Goal: Task Accomplishment & Management: Use online tool/utility

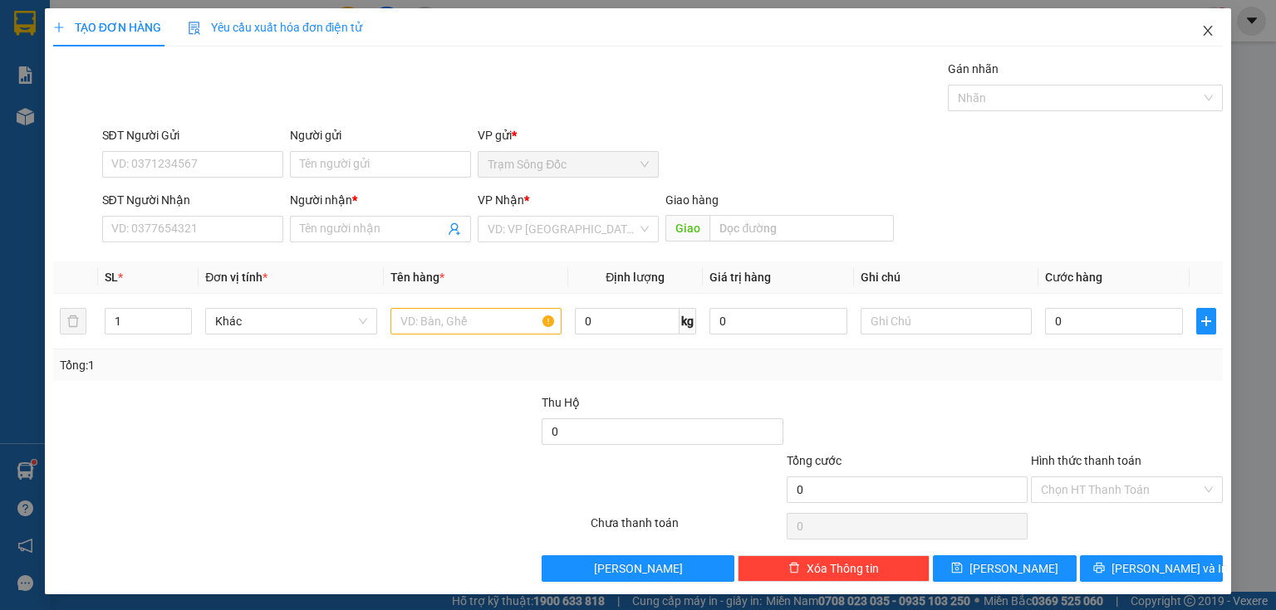
click at [1201, 32] on icon "close" at bounding box center [1207, 30] width 13 height 13
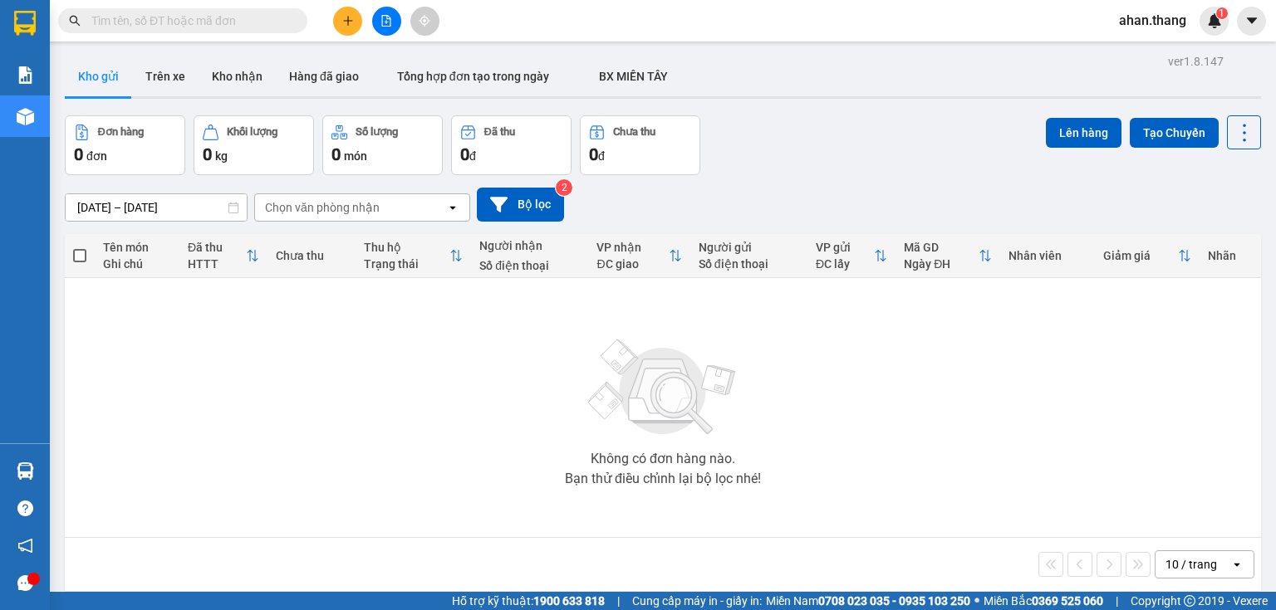
click at [381, 19] on button at bounding box center [386, 21] width 29 height 29
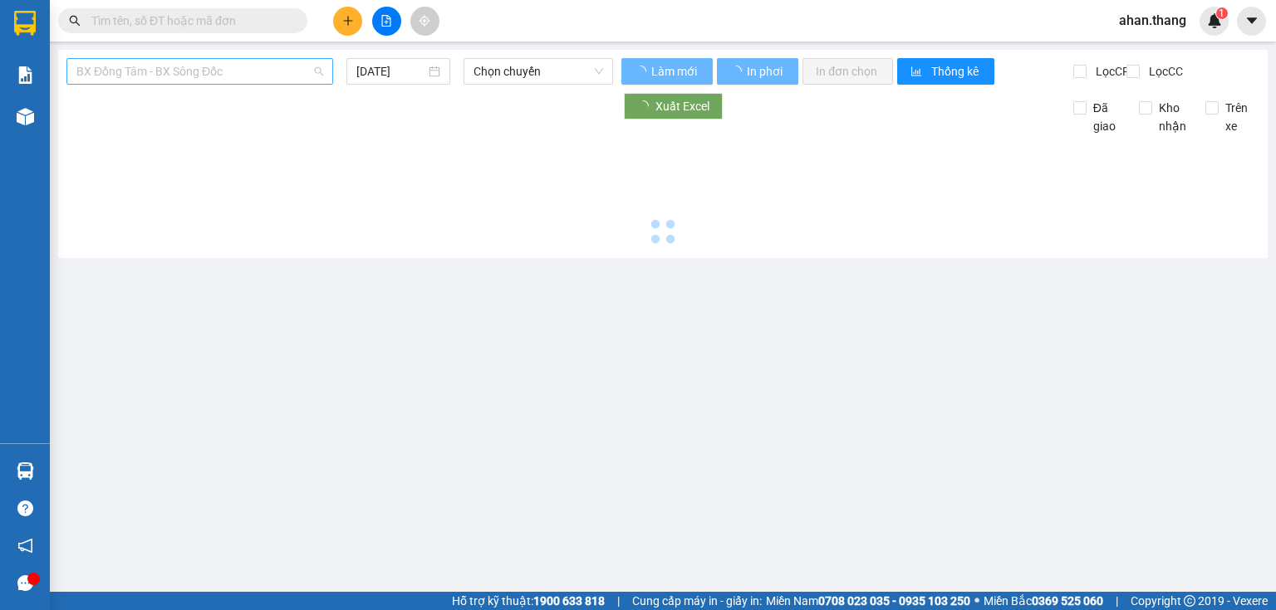
click at [252, 74] on span "BX Đồng Tâm - BX Sông Đốc" at bounding box center [199, 71] width 247 height 25
type input "15/10/2025"
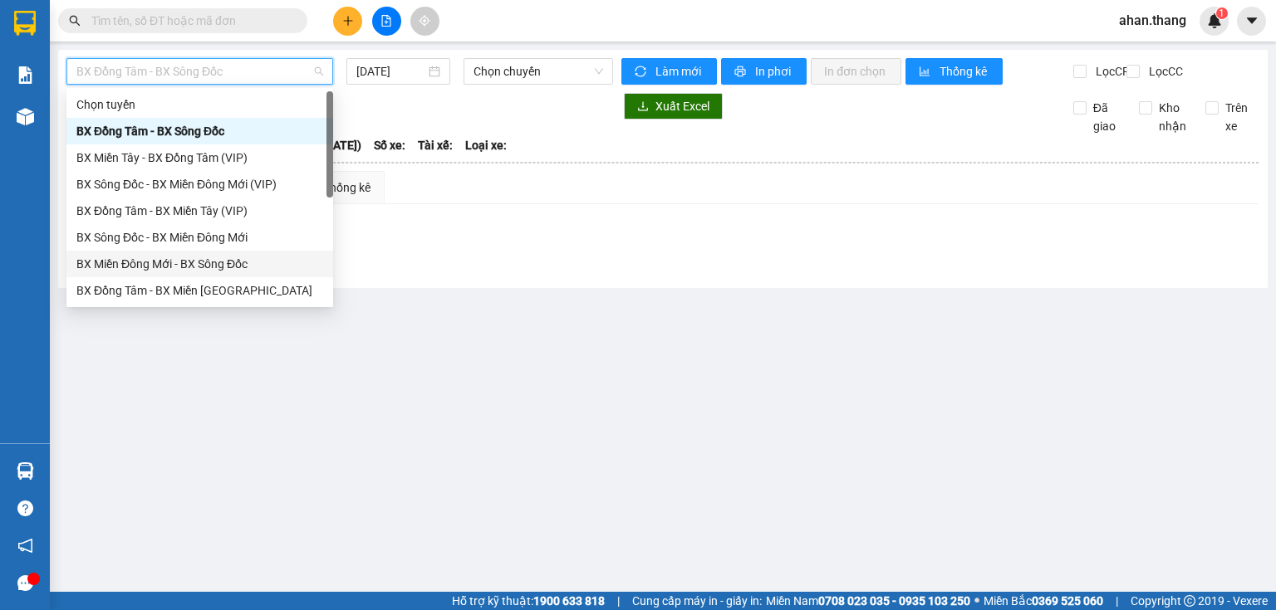
scroll to position [159, 0]
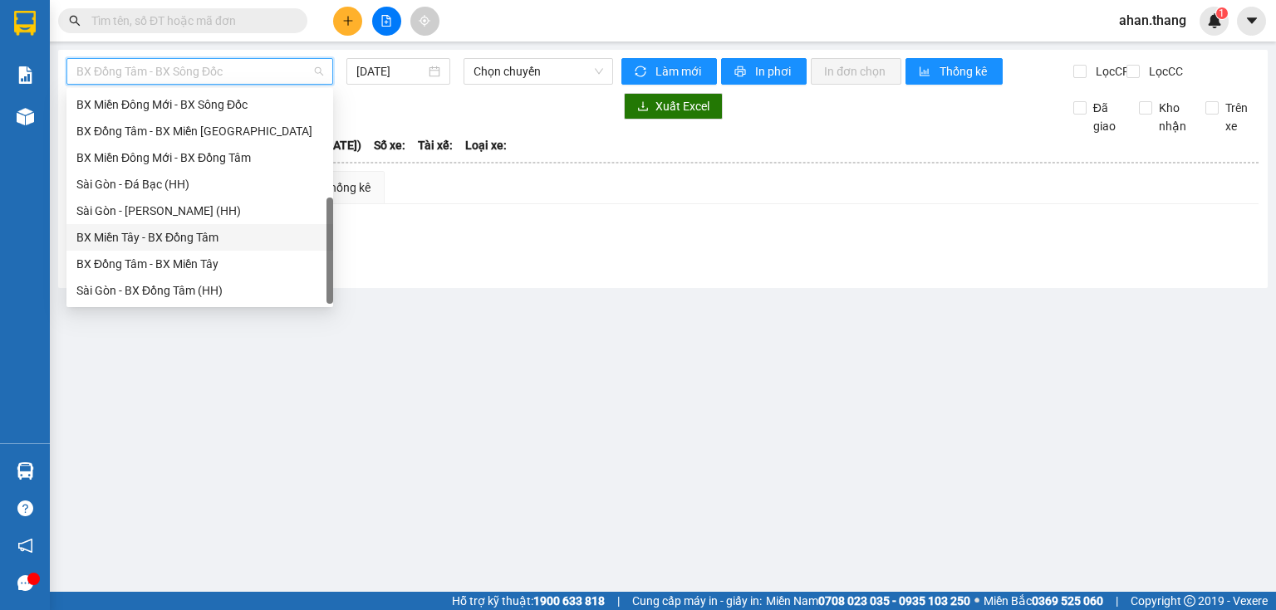
click at [208, 243] on div "BX Miền Tây - BX Đồng Tâm" at bounding box center [199, 237] width 247 height 18
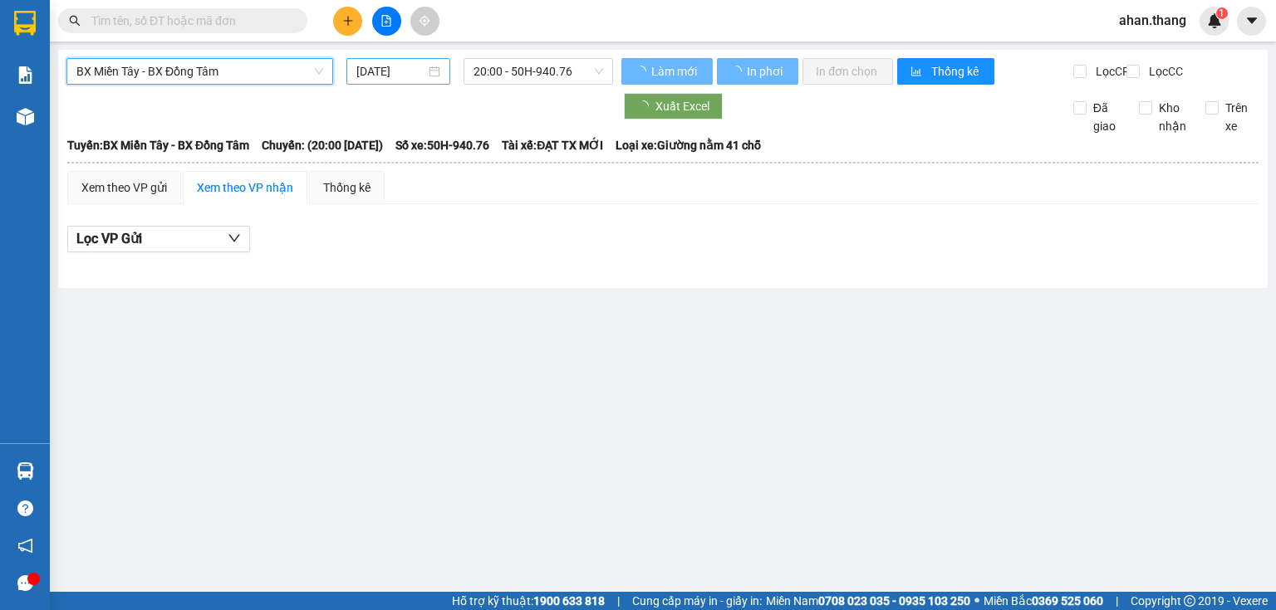
click at [404, 74] on input "15/10/2025" at bounding box center [390, 71] width 68 height 18
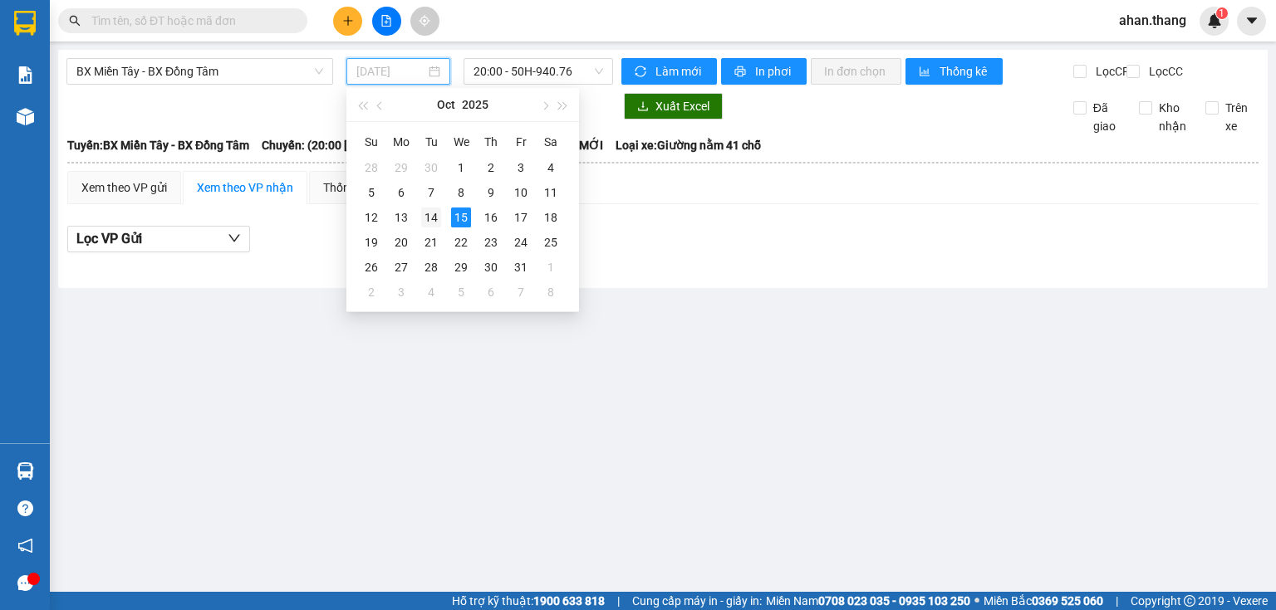
click at [435, 223] on div "14" at bounding box center [431, 218] width 20 height 20
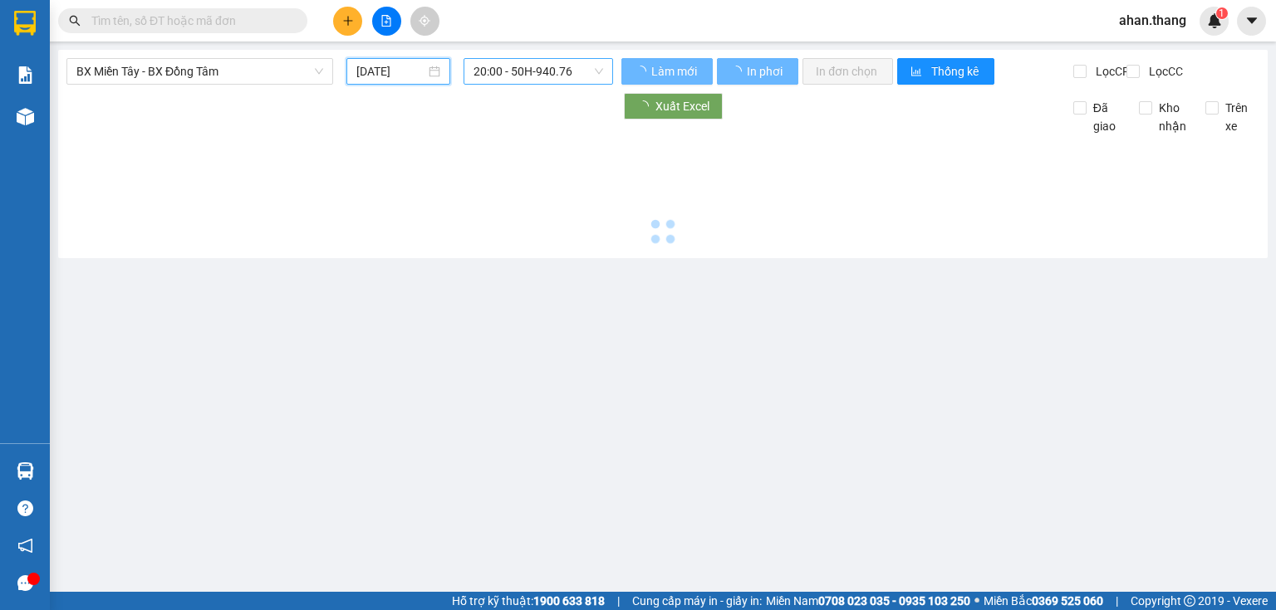
type input "14/10/2025"
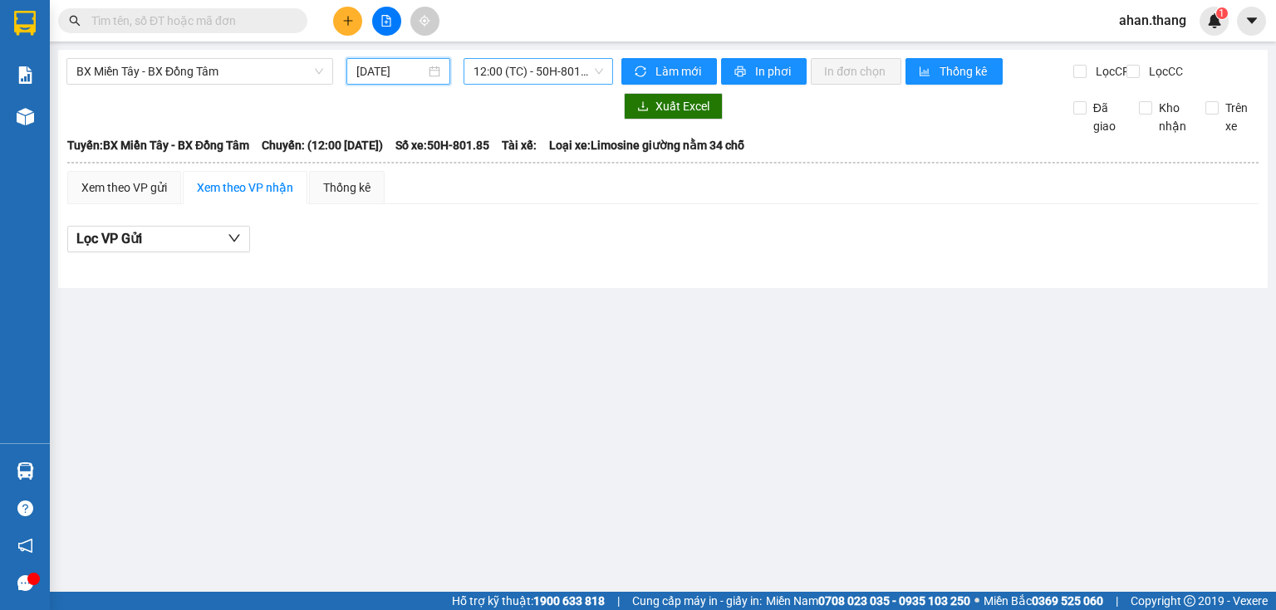
click at [495, 70] on span "12:00 (TC) - 50H-801.85" at bounding box center [538, 71] width 130 height 25
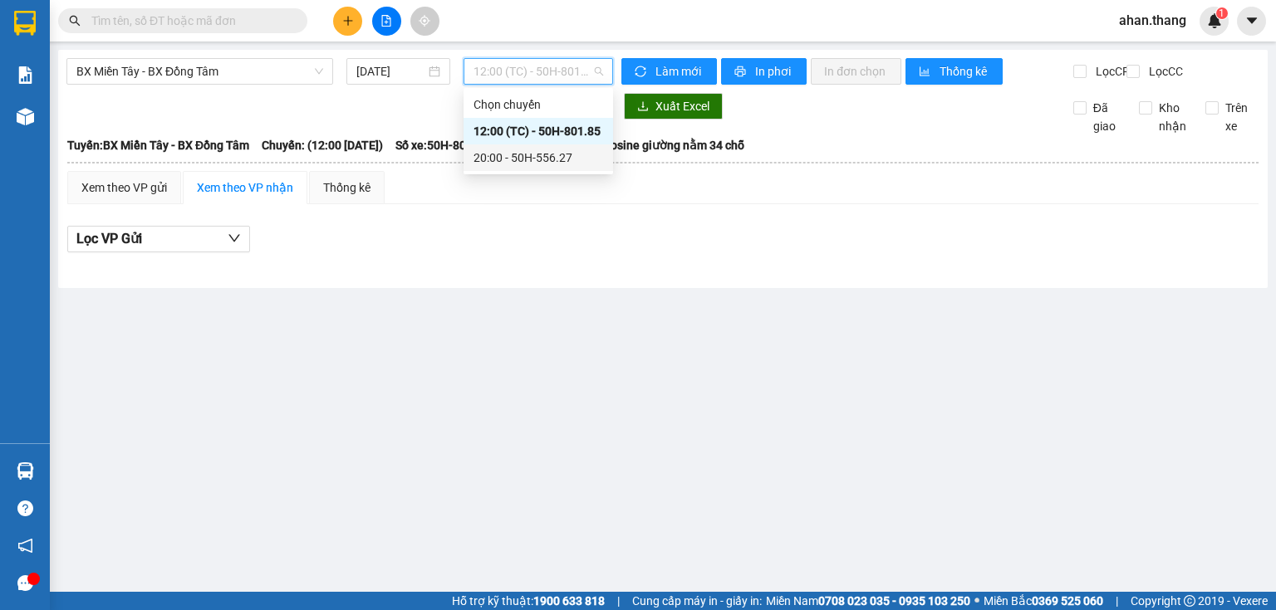
click at [514, 159] on div "20:00 - 50H-556.27" at bounding box center [538, 158] width 130 height 18
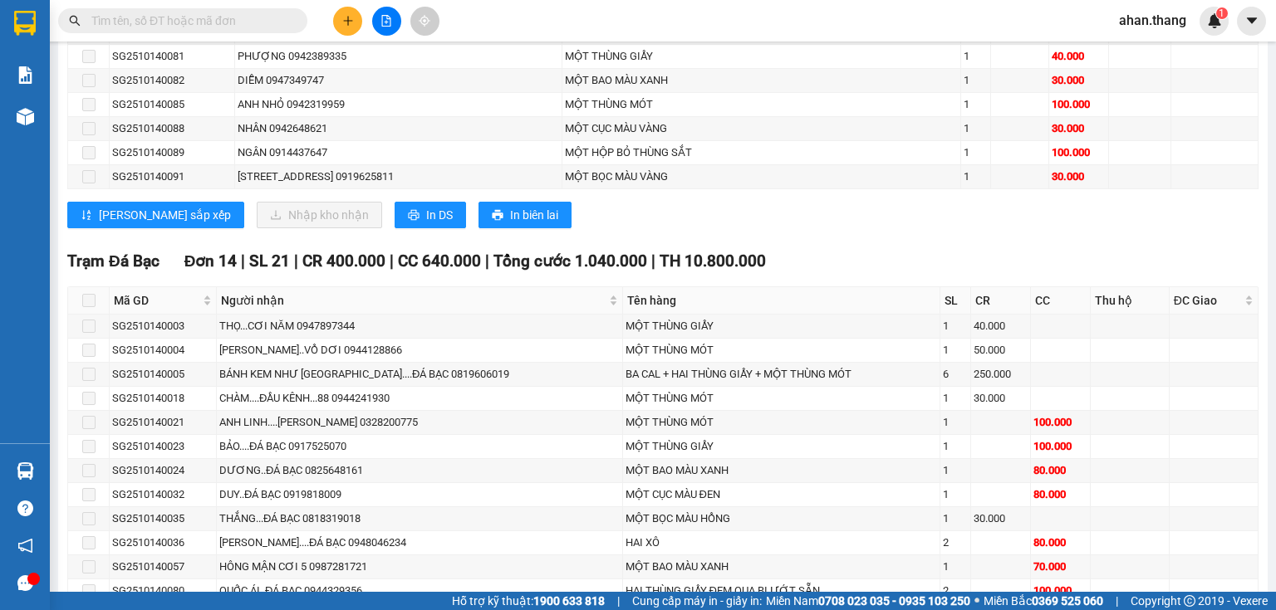
scroll to position [2436, 0]
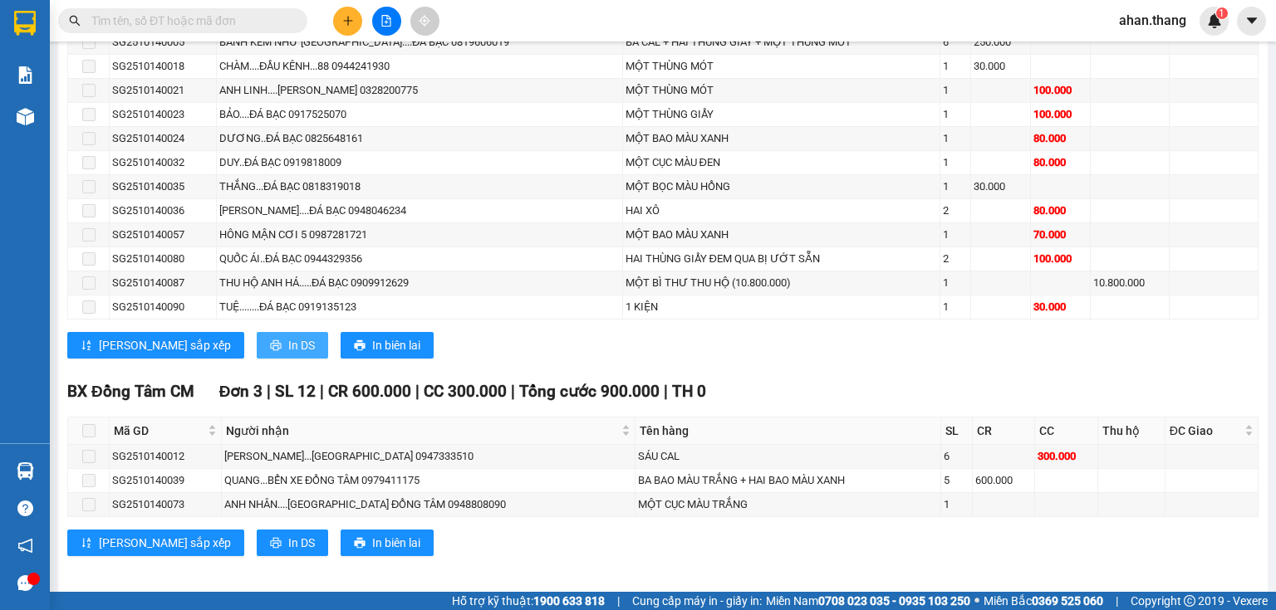
click at [288, 342] on span "In DS" at bounding box center [301, 345] width 27 height 18
click at [288, 545] on span "In DS" at bounding box center [301, 543] width 27 height 18
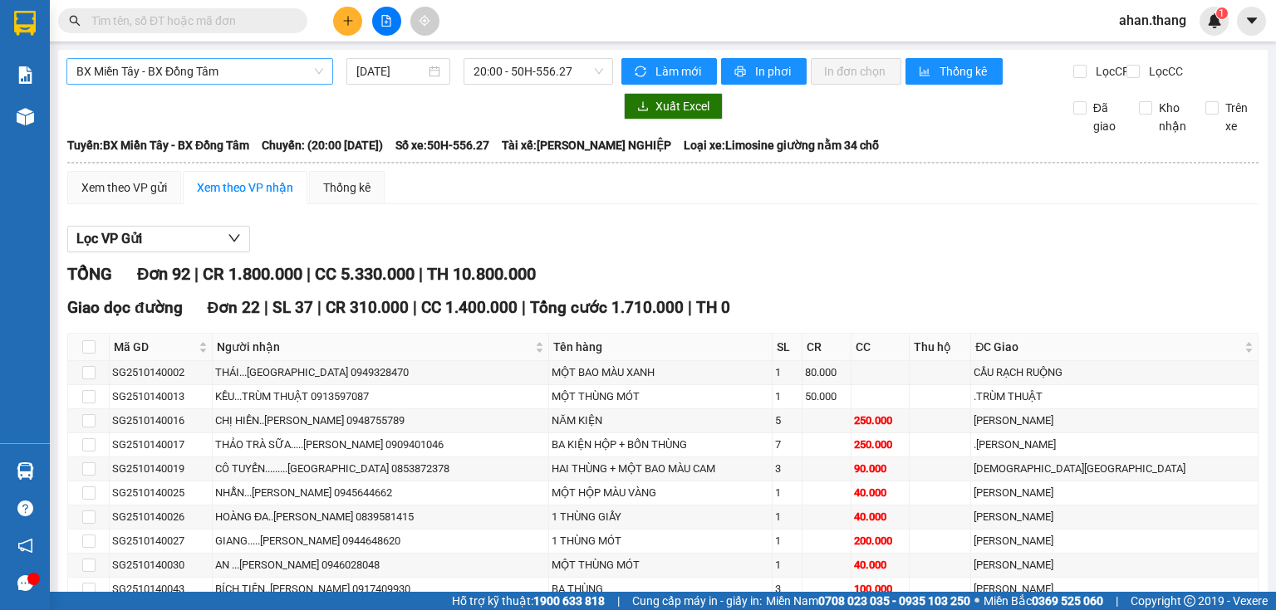
click at [223, 80] on span "BX Miền Tây - BX Đồng Tâm" at bounding box center [199, 71] width 247 height 25
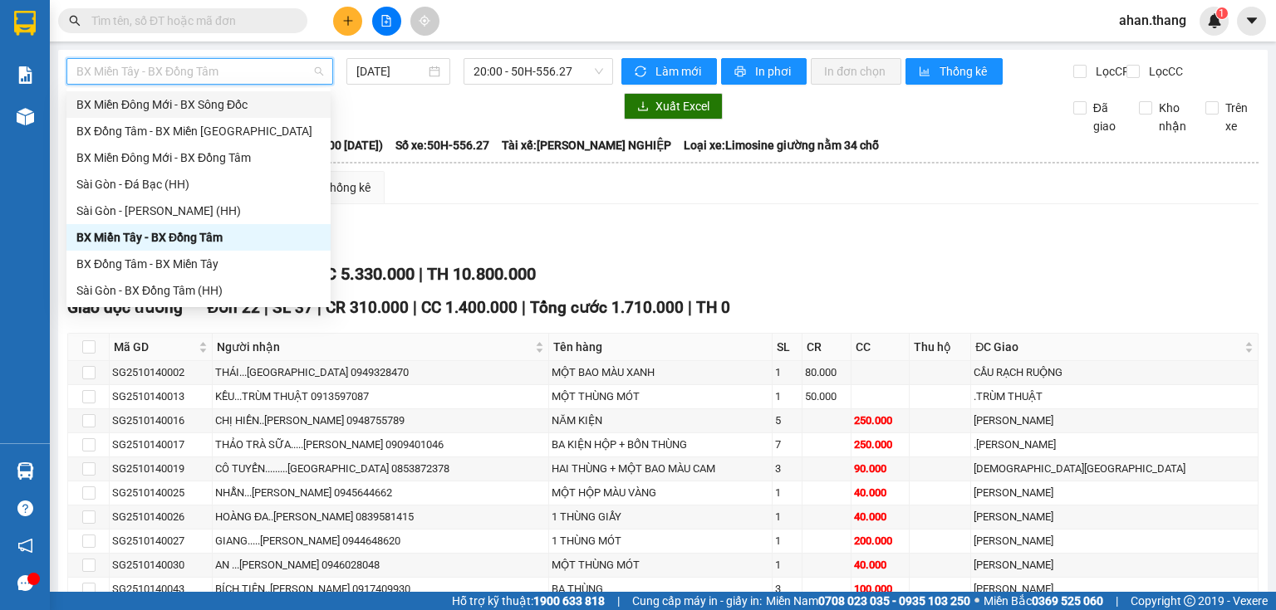
click at [160, 110] on div "BX Miền Đông Mới - BX Sông Đốc" at bounding box center [198, 105] width 244 height 18
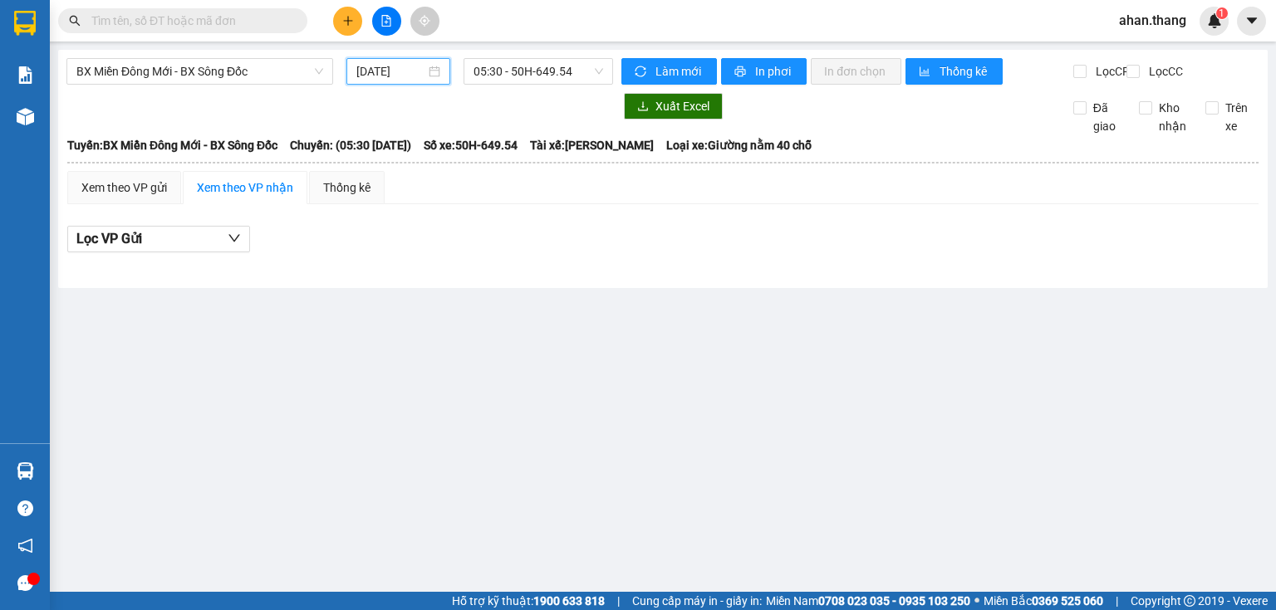
click at [404, 73] on input "15/10/2025" at bounding box center [390, 71] width 68 height 18
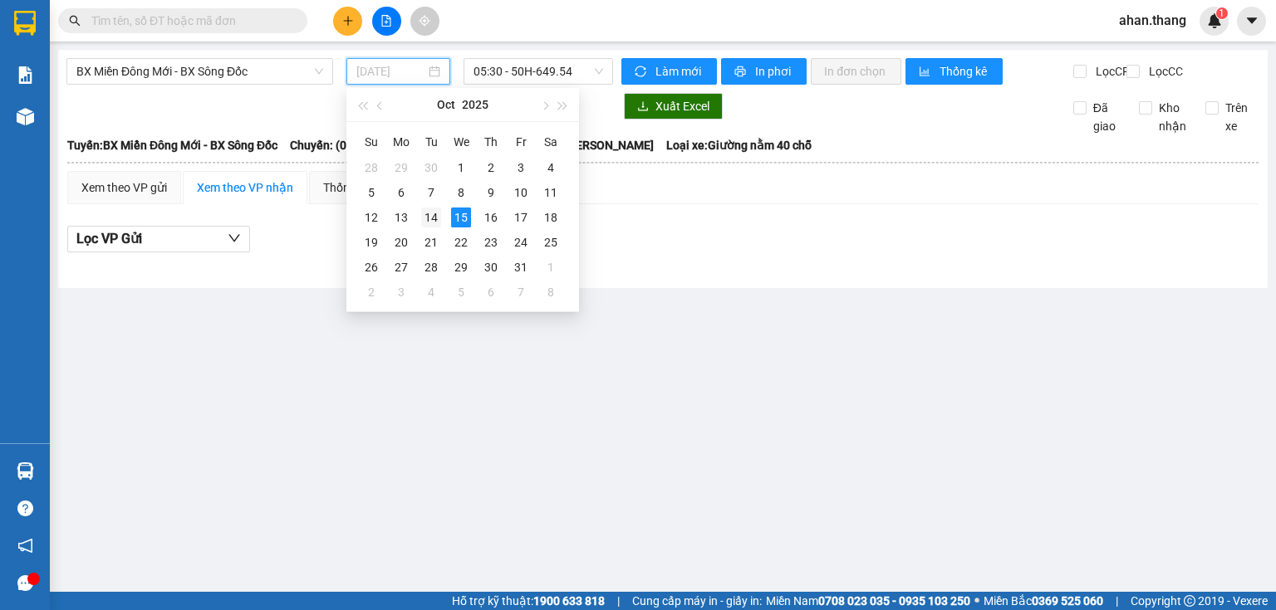
click at [423, 217] on div "14" at bounding box center [431, 218] width 20 height 20
type input "14/10/2025"
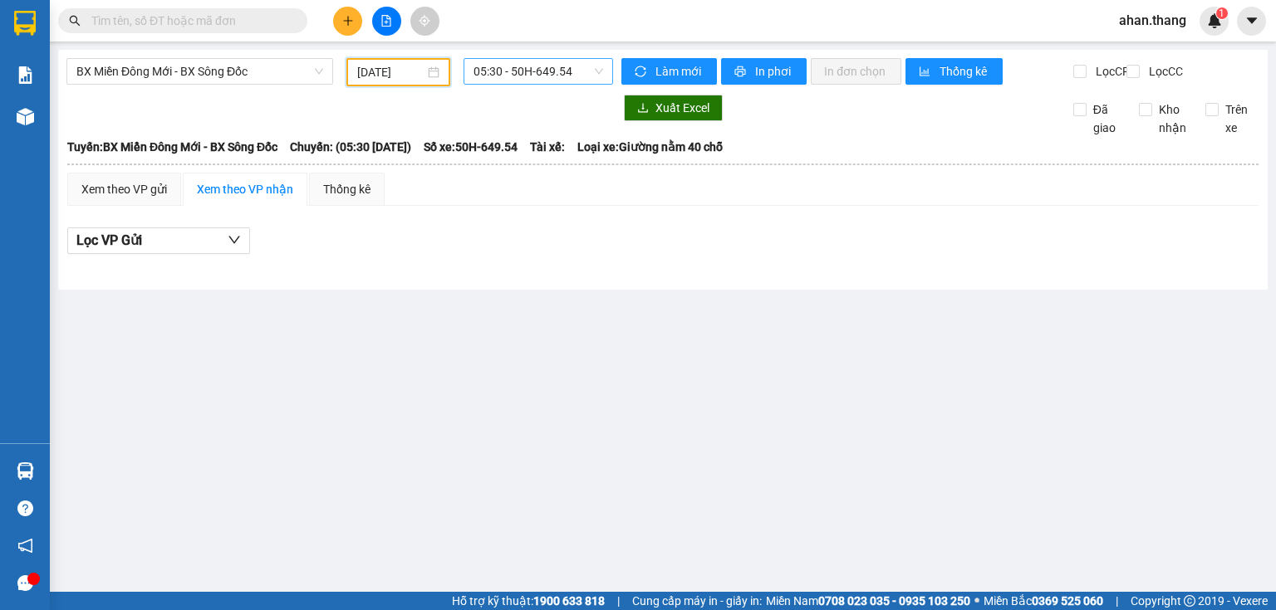
click at [486, 74] on span "05:30 - 50H-649.54" at bounding box center [538, 71] width 130 height 25
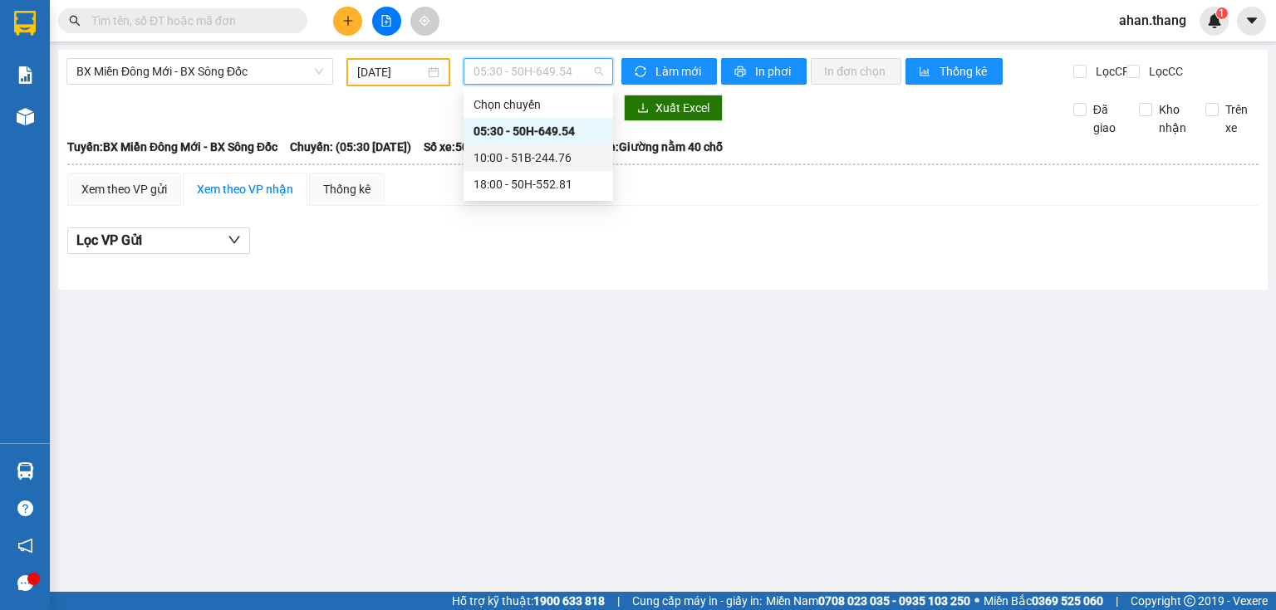
click at [503, 157] on div "10:00 - 51B-244.76" at bounding box center [538, 158] width 130 height 18
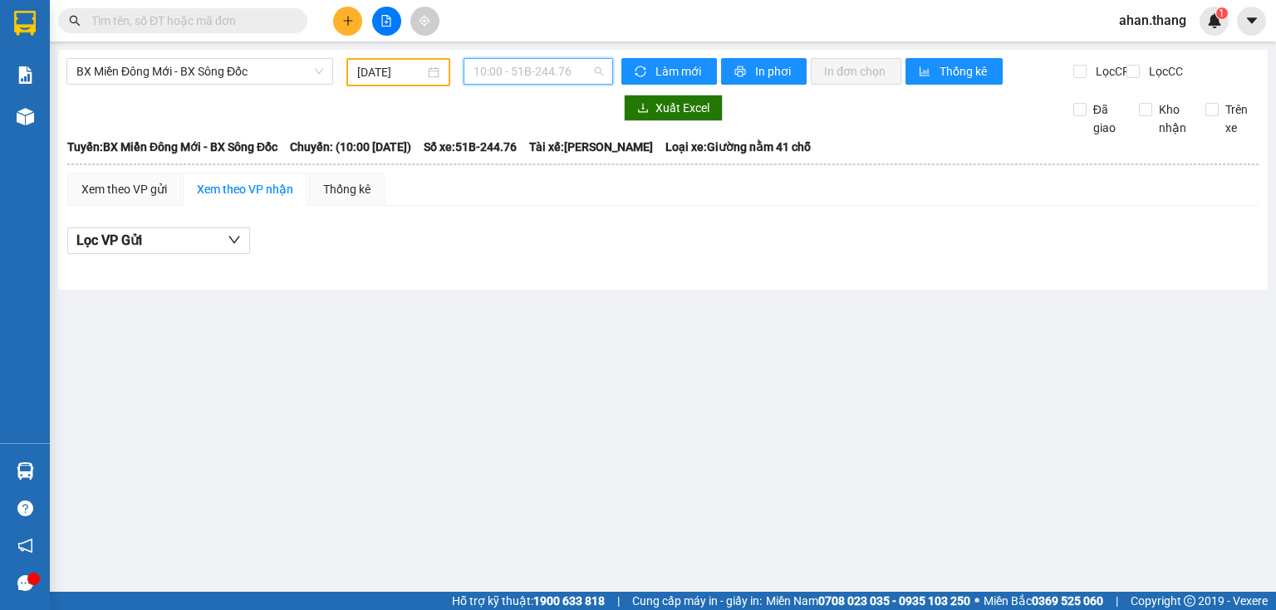
click at [487, 75] on span "10:00 - 51B-244.76" at bounding box center [538, 71] width 130 height 25
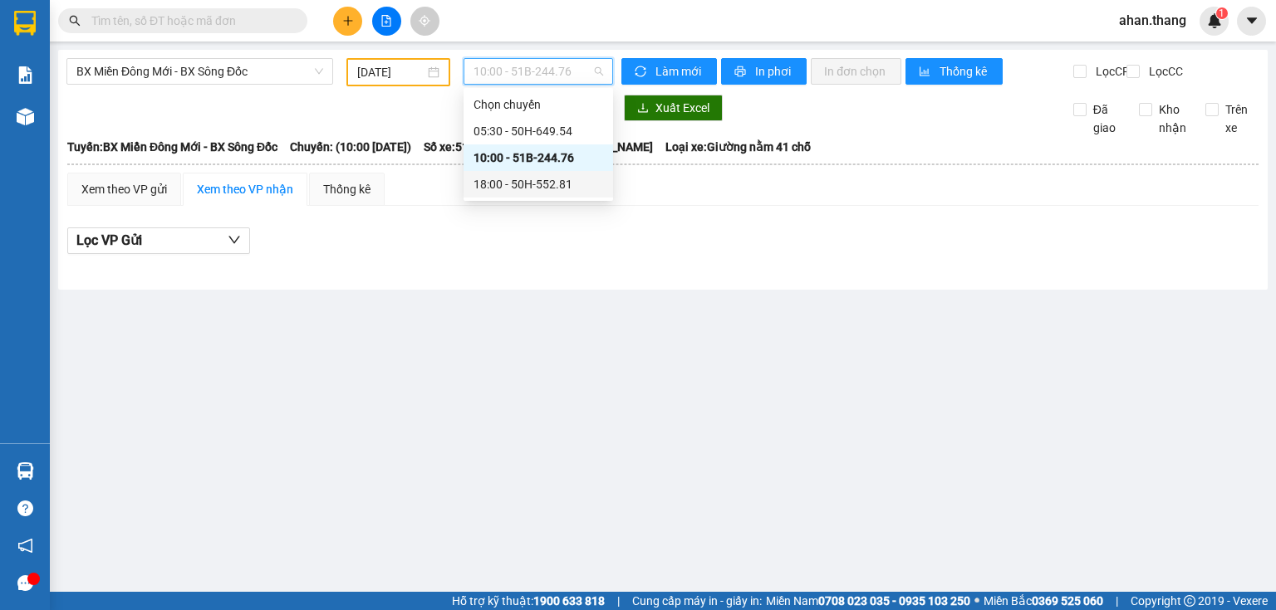
click at [498, 179] on div "18:00 - 50H-552.81" at bounding box center [538, 184] width 130 height 18
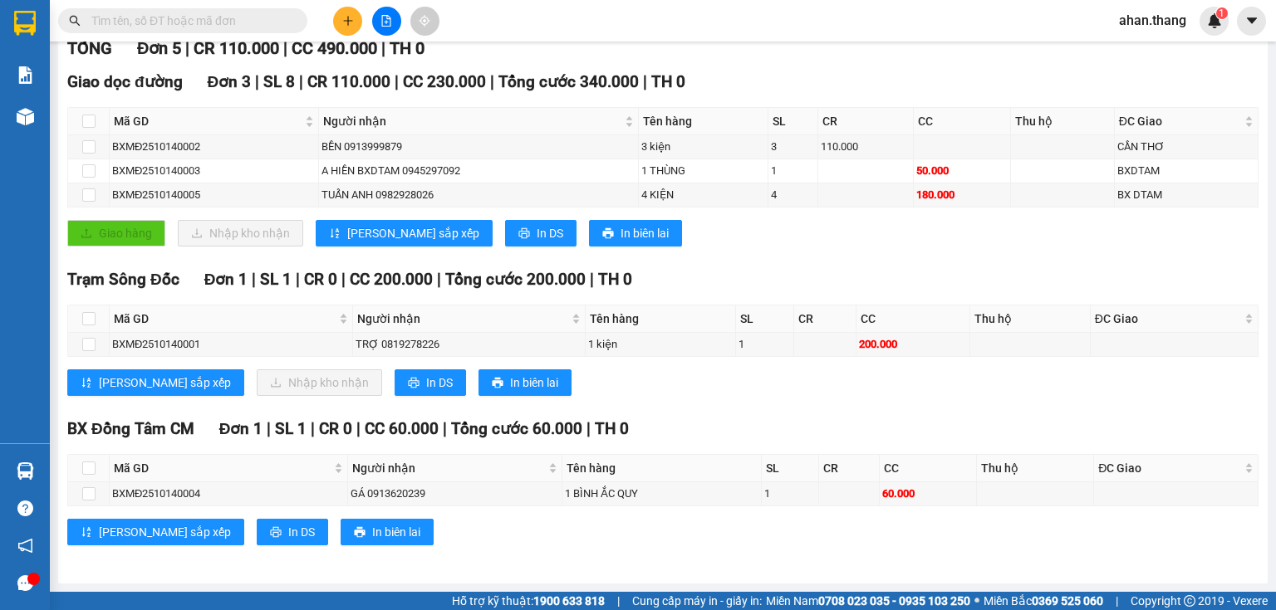
scroll to position [237, 0]
